Goal: Task Accomplishment & Management: Manage account settings

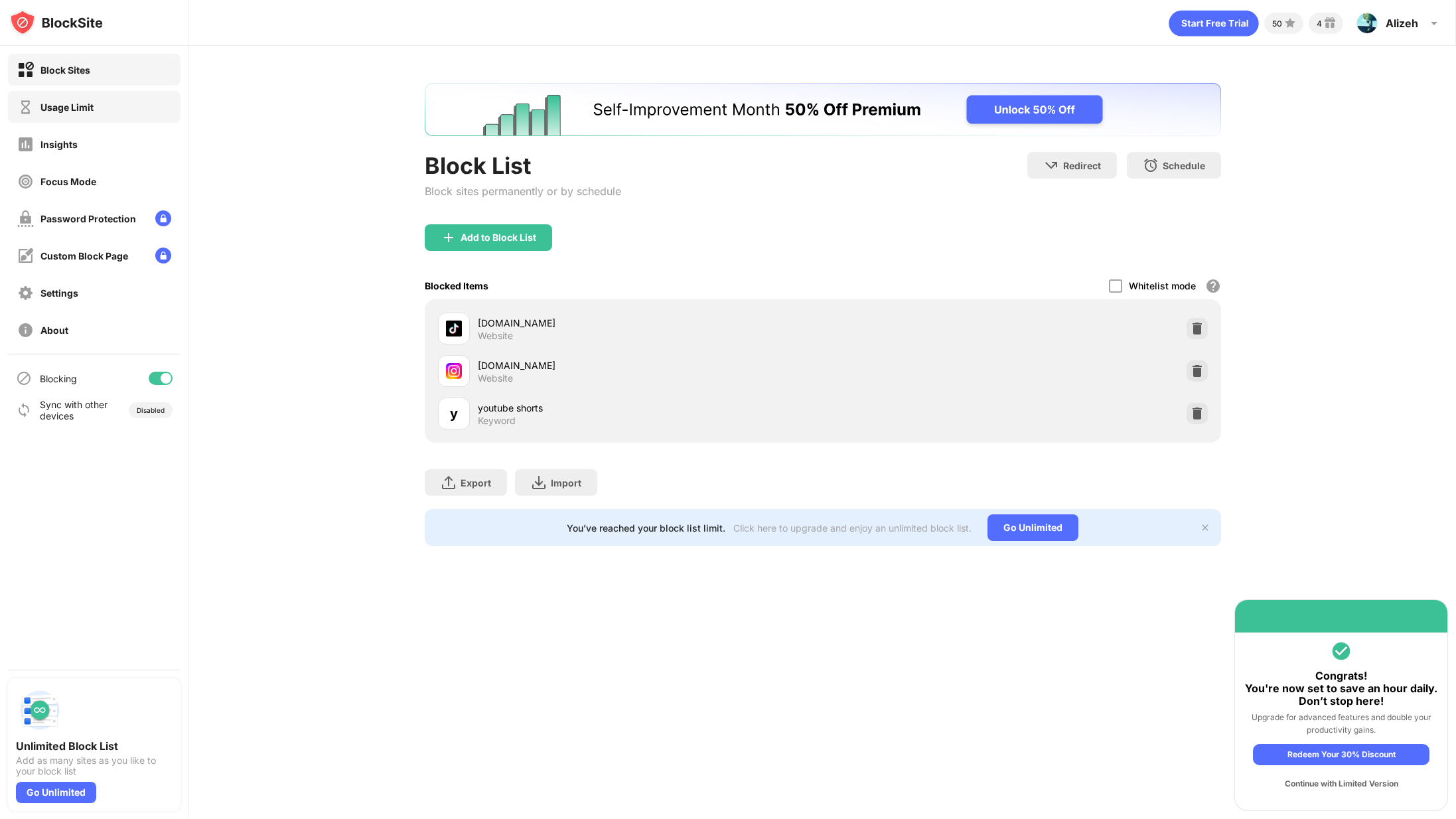
click at [94, 97] on div "Usage Limit" at bounding box center [94, 107] width 173 height 32
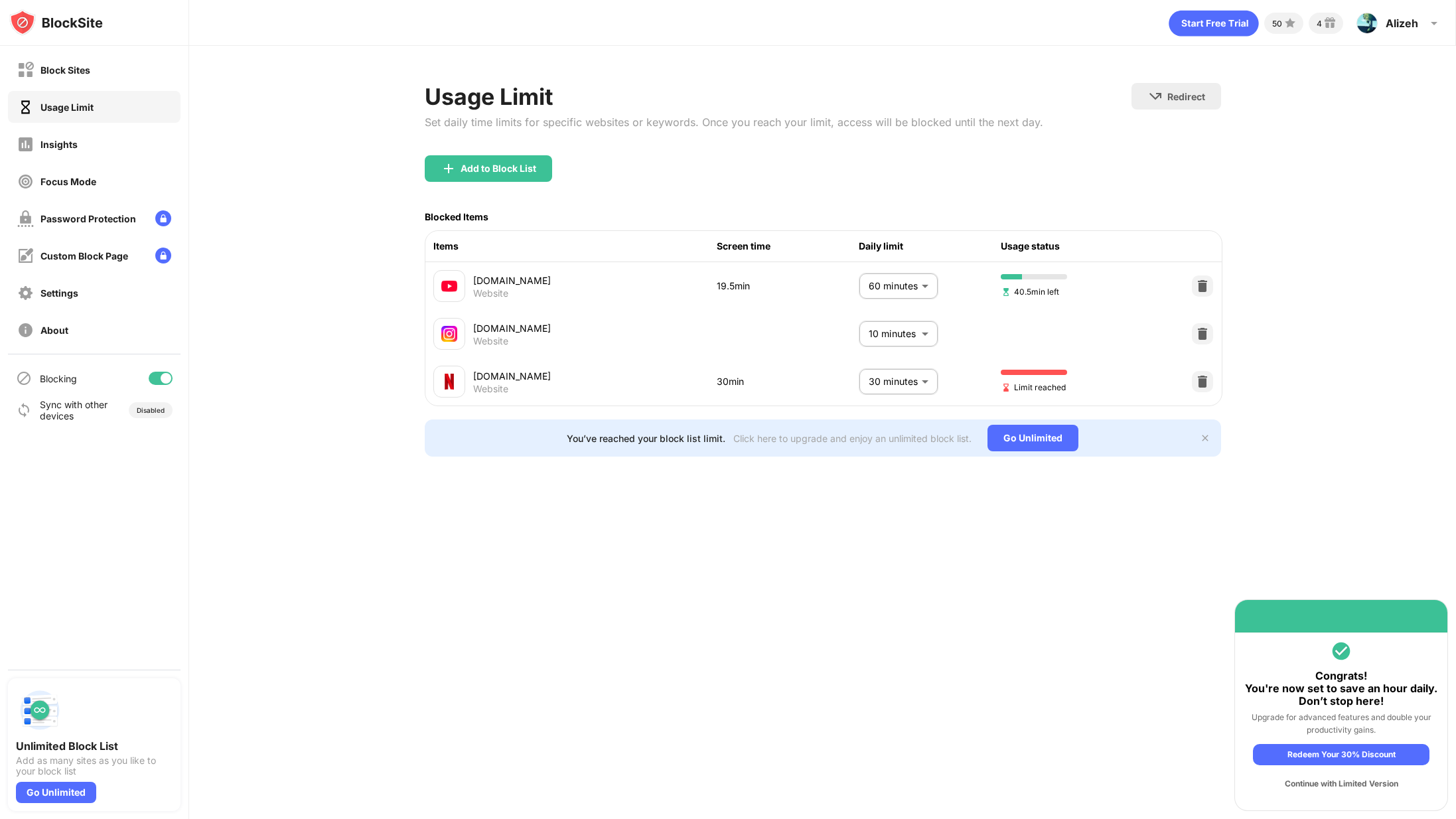
click at [882, 380] on body "Block Sites Usage Limit Insights Focus Mode Password Protection Custom Block Pa…" at bounding box center [728, 409] width 1456 height 819
click at [849, 487] on li "30 minutes" at bounding box center [873, 486] width 116 height 31
click at [879, 364] on body "Block Sites Usage Limit Insights Focus Mode Password Protection Custom Block Pa…" at bounding box center [728, 409] width 1456 height 819
click at [846, 456] on li "25 minutes" at bounding box center [873, 455] width 116 height 31
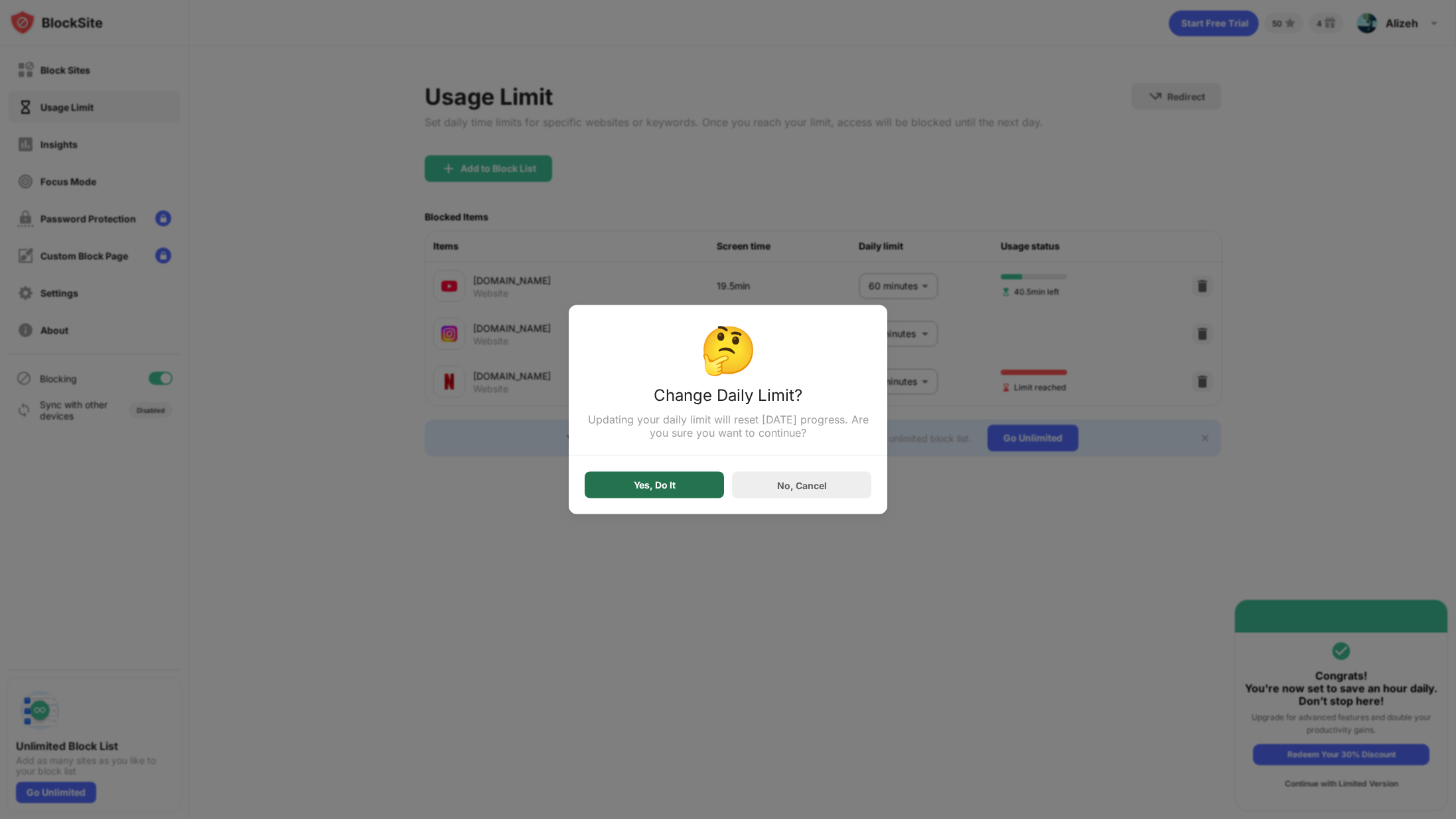
click at [672, 476] on div "Yes, Do It" at bounding box center [654, 485] width 140 height 26
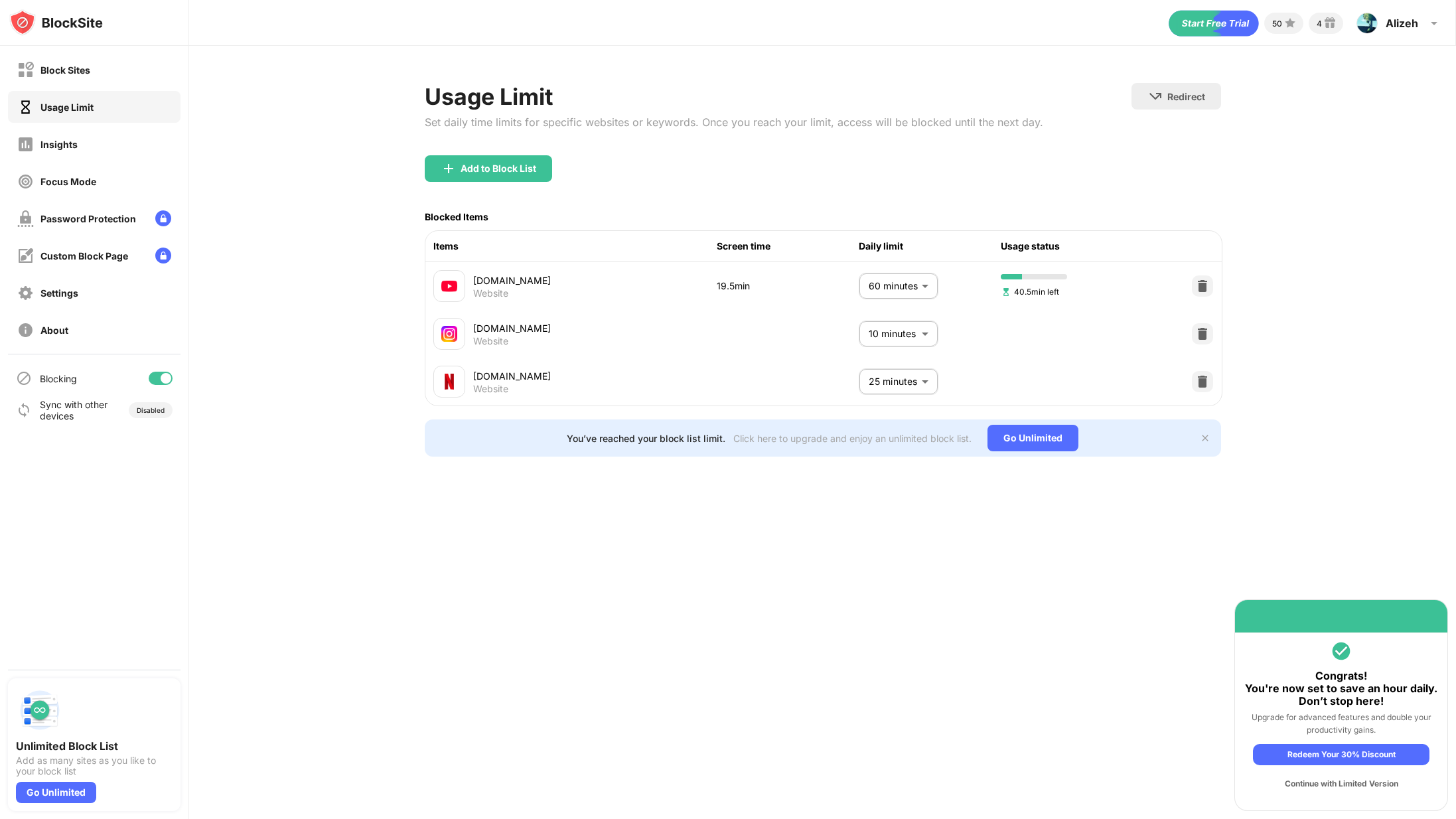
click at [894, 376] on body "Block Sites Usage Limit Insights Focus Mode Password Protection Custom Block Pa…" at bounding box center [728, 409] width 1456 height 819
click at [860, 476] on p "30 minutes" at bounding box center [888, 482] width 67 height 14
type input "**"
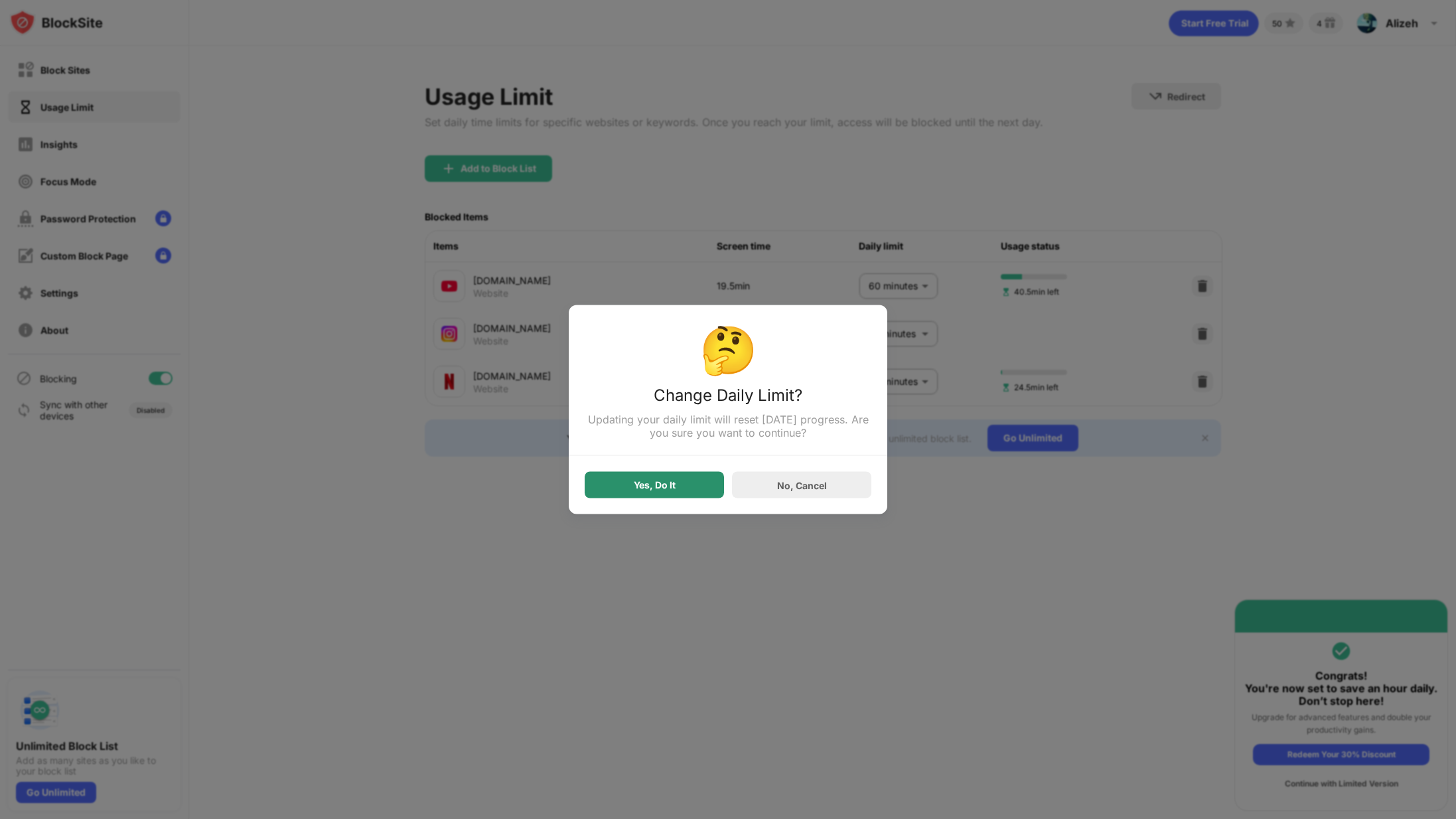
click at [622, 474] on div "Yes, Do It" at bounding box center [654, 485] width 140 height 26
